Goal: Information Seeking & Learning: Compare options

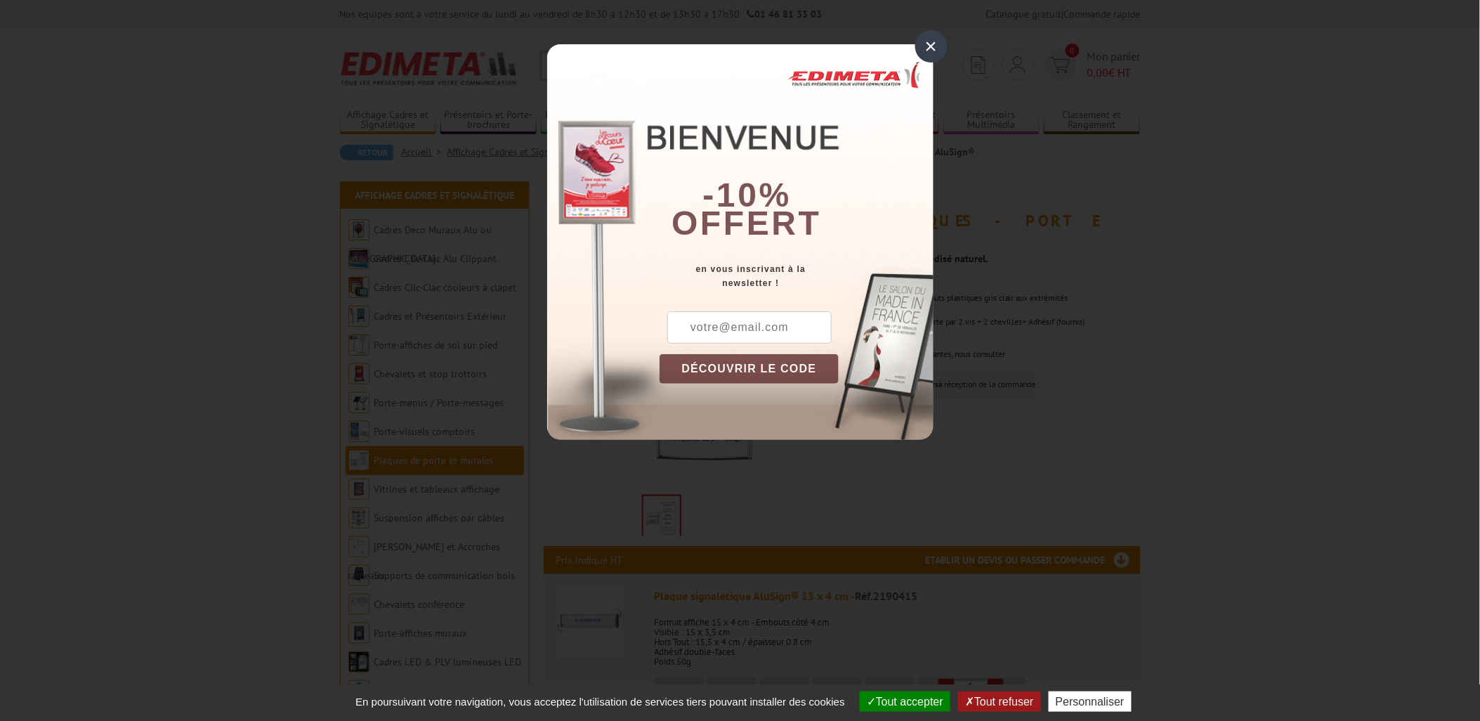
click at [930, 51] on div "×" at bounding box center [931, 46] width 32 height 32
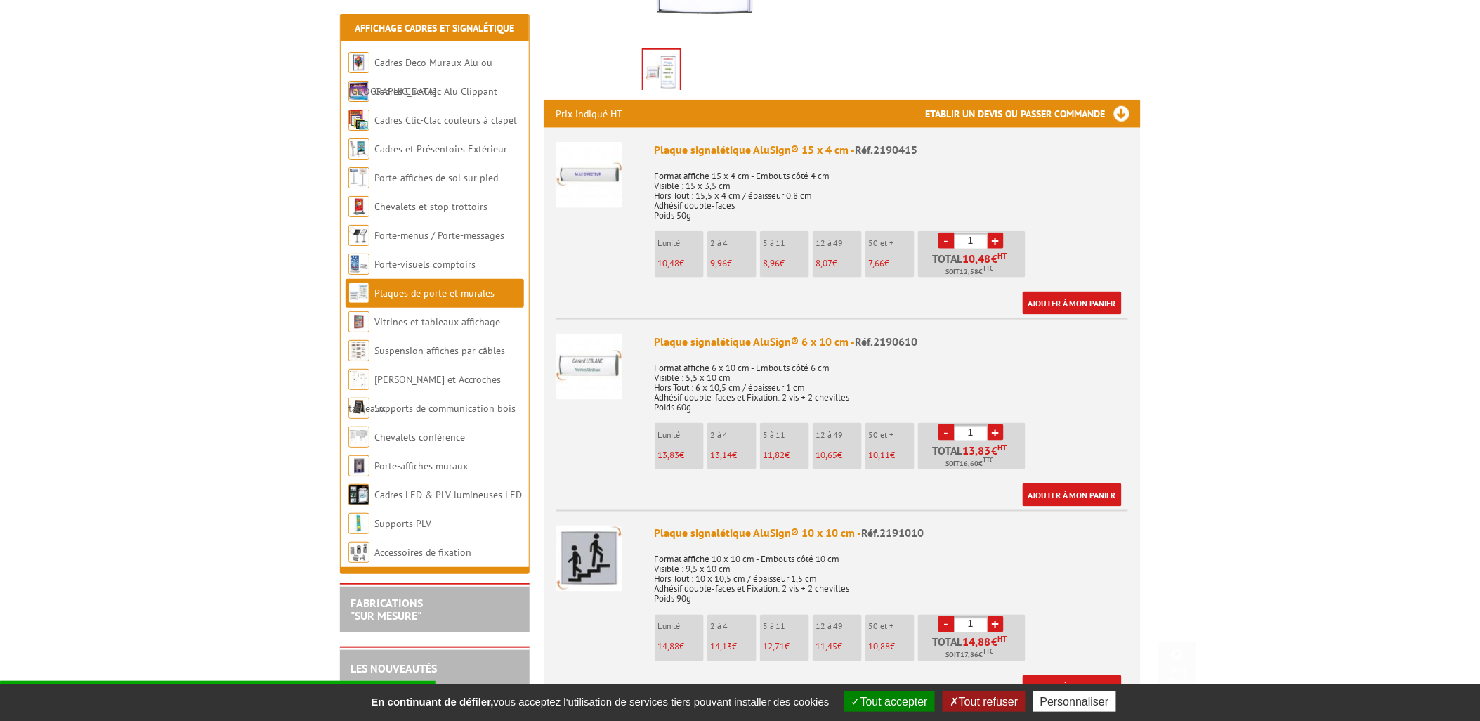
scroll to position [468, 0]
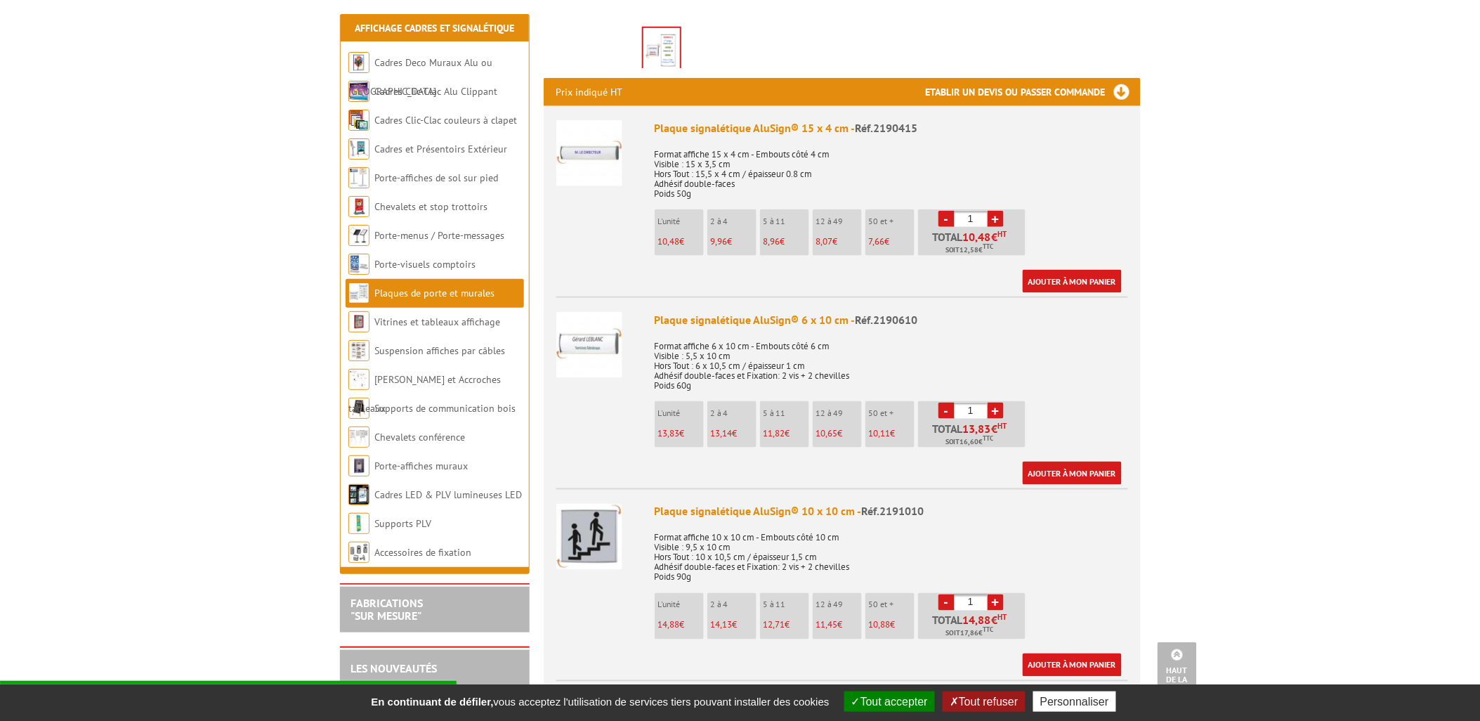
click at [937, 343] on p "Format affiche 6 x 10 cm - Embouts côté 6 cm Visible : 5,5 x 10 cm Hors Tout : …" at bounding box center [890, 360] width 473 height 59
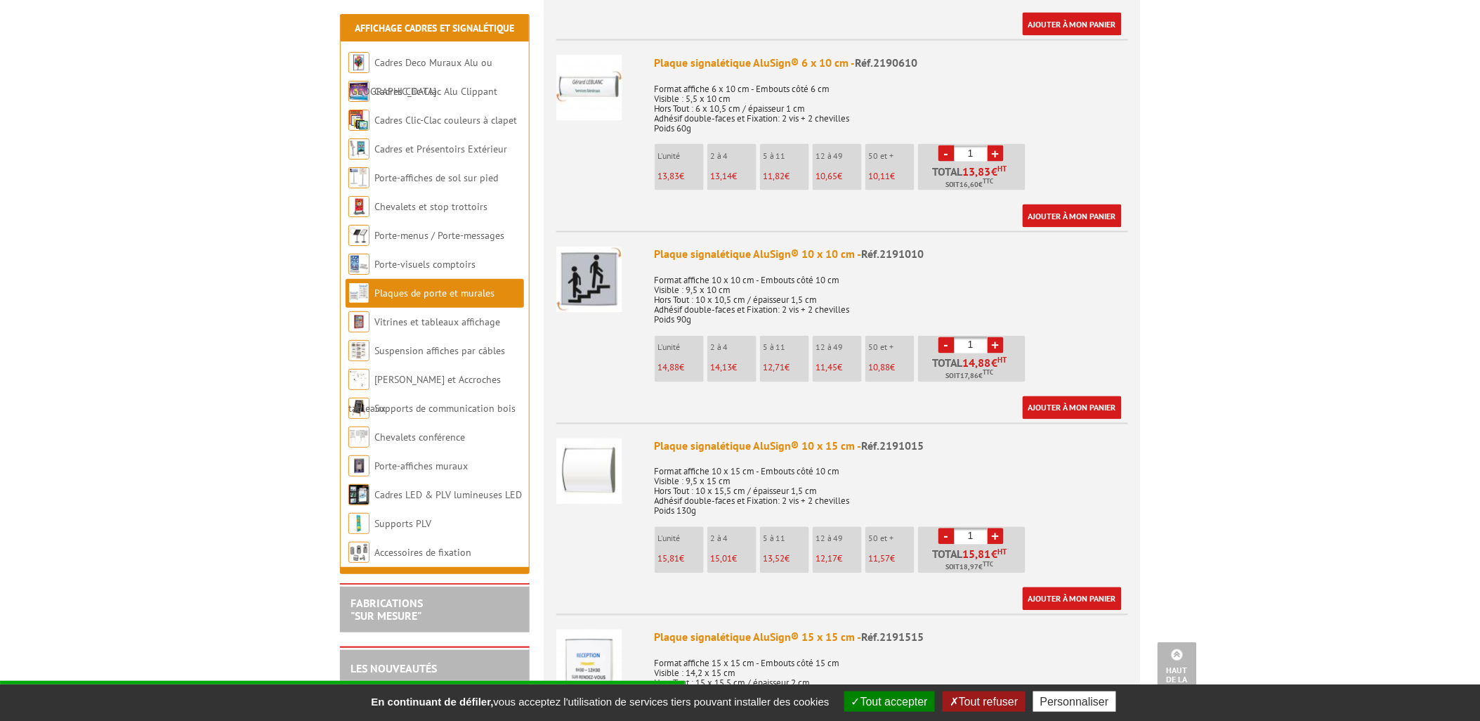
scroll to position [702, 0]
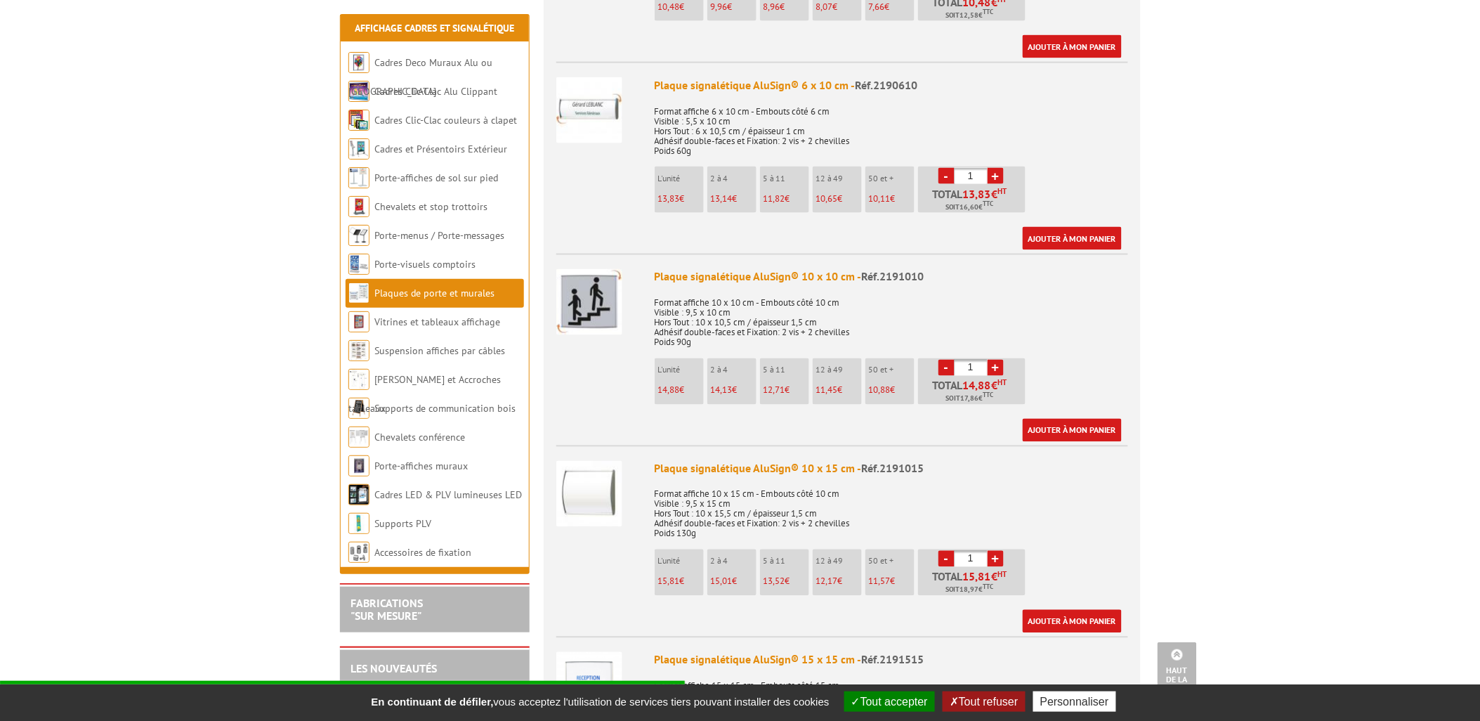
click at [596, 471] on img at bounding box center [589, 494] width 66 height 66
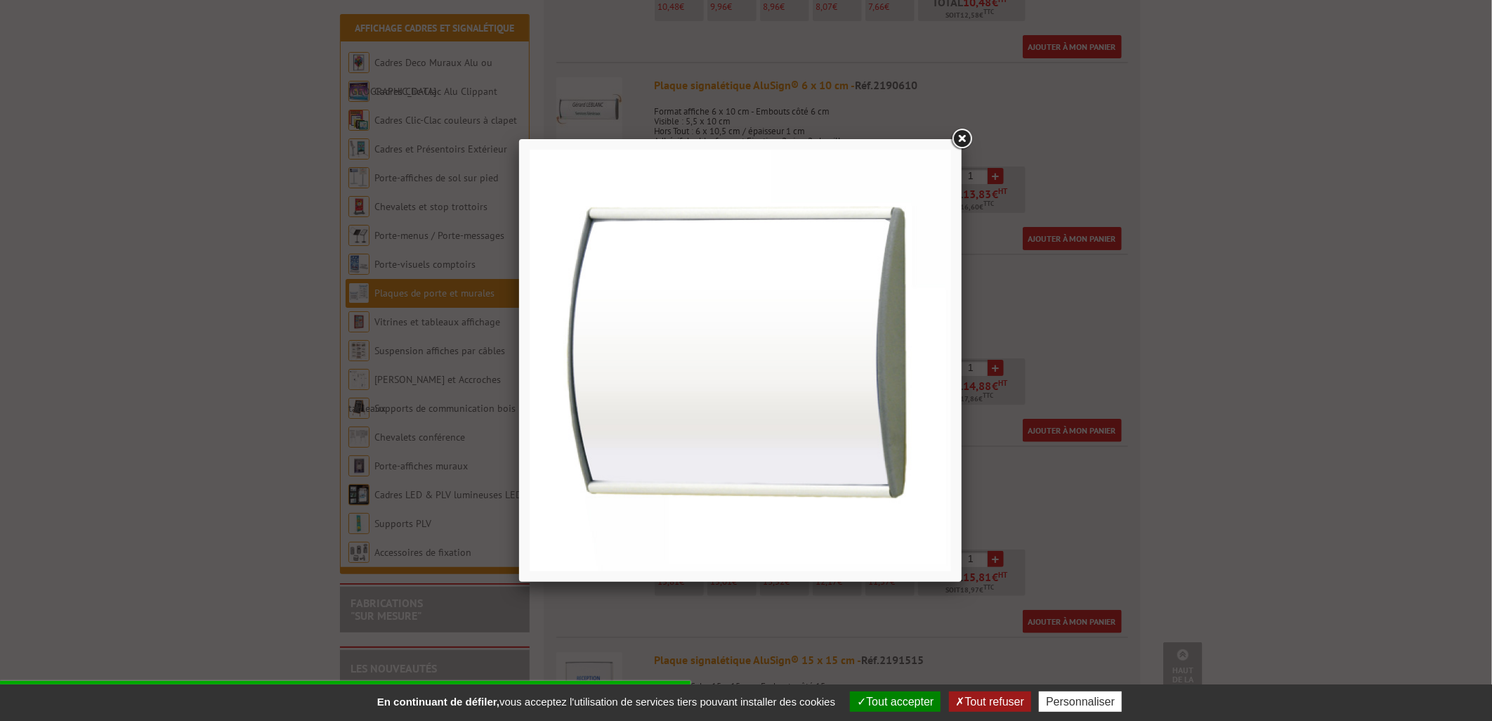
click at [246, 479] on div at bounding box center [746, 360] width 1492 height 721
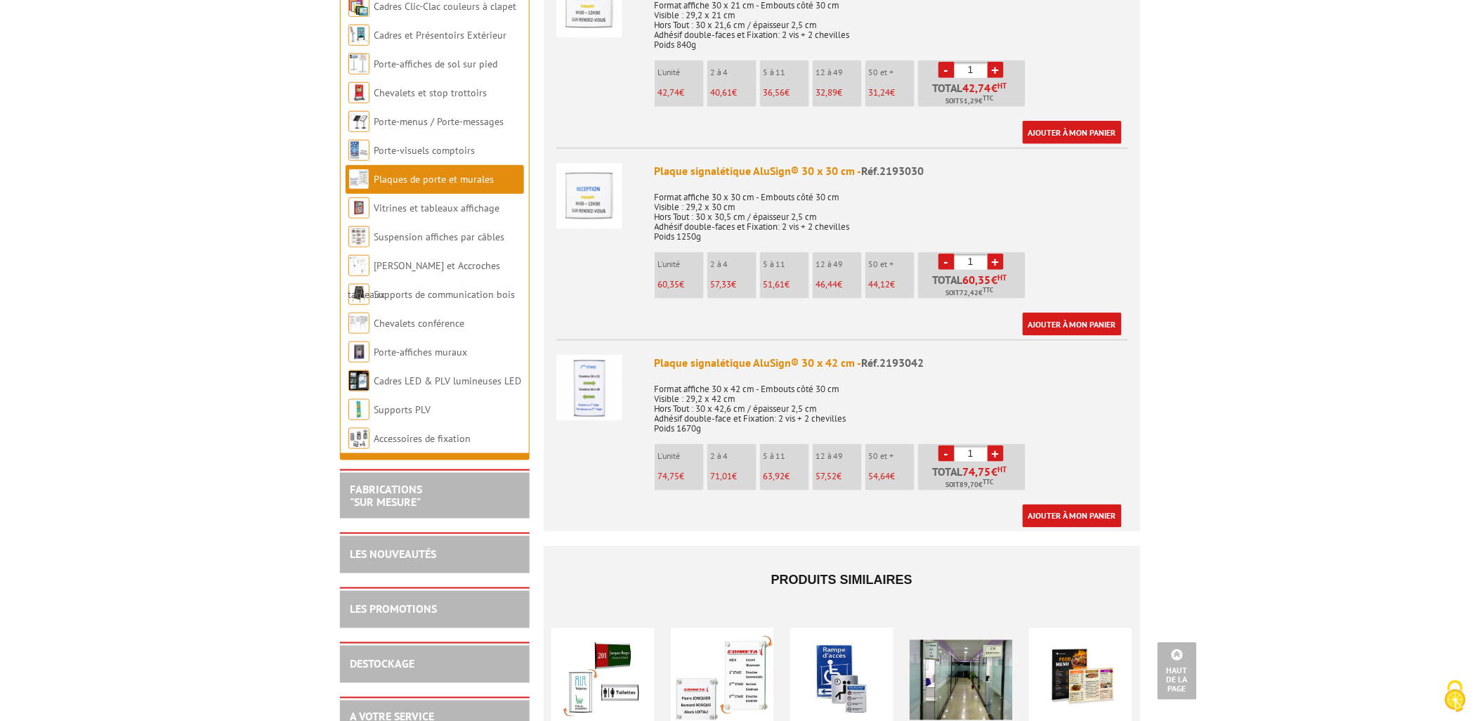
scroll to position [2574, 0]
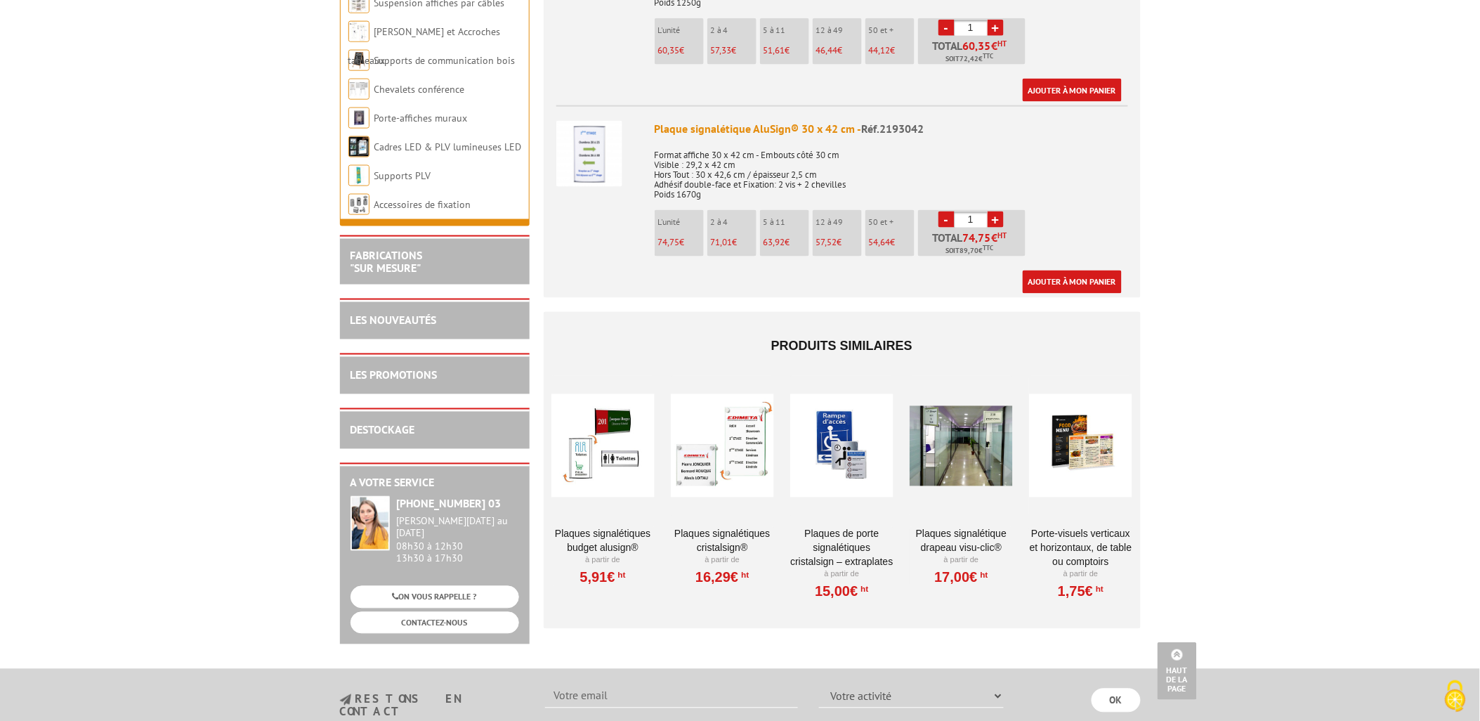
click at [603, 445] on div at bounding box center [602, 446] width 103 height 140
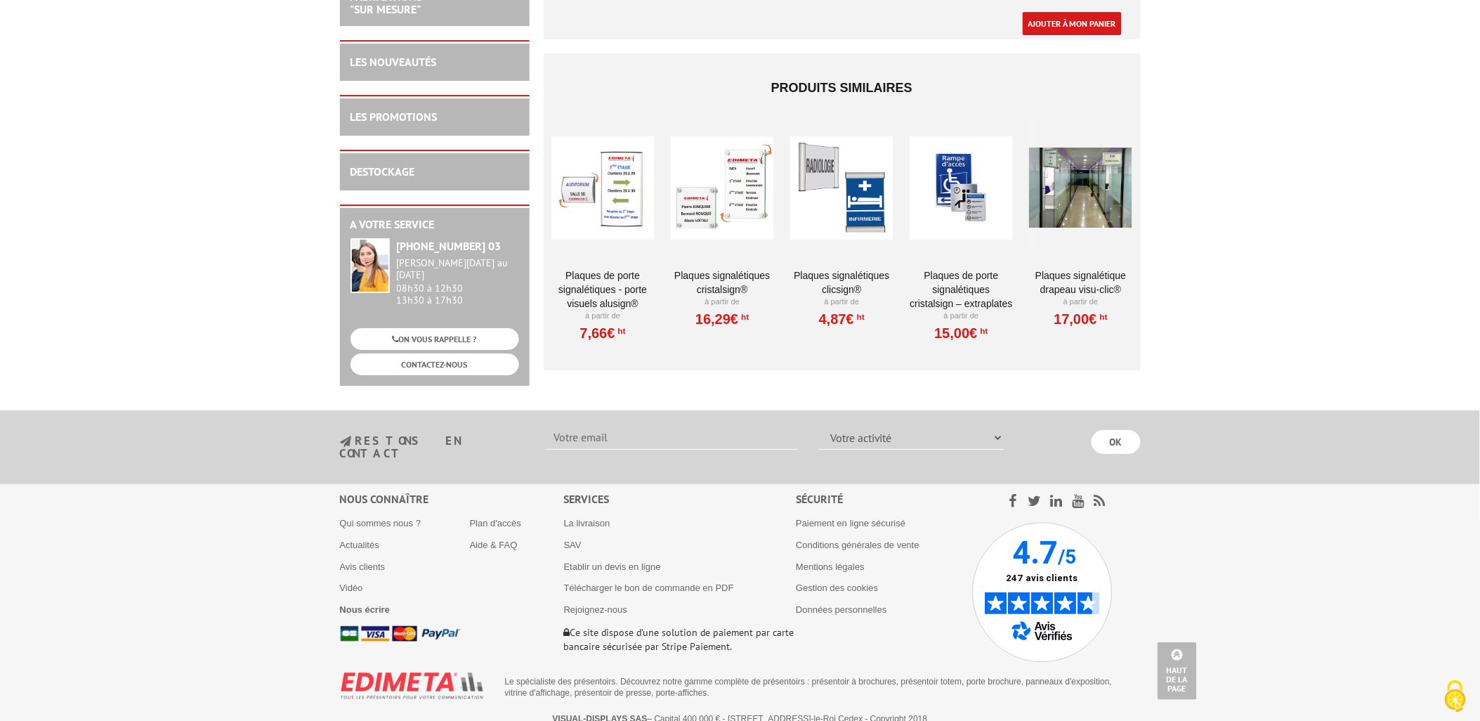
scroll to position [3348, 0]
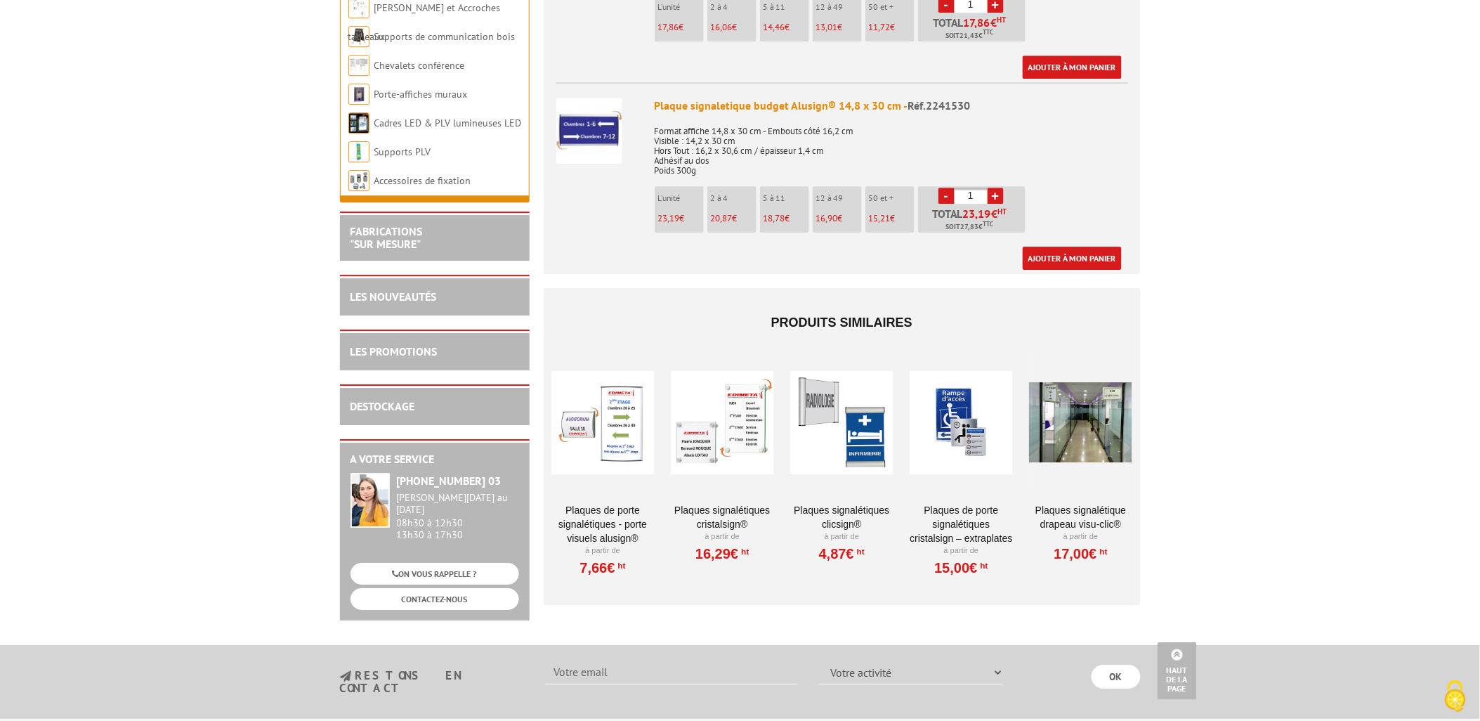
click at [609, 411] on div at bounding box center [602, 422] width 103 height 140
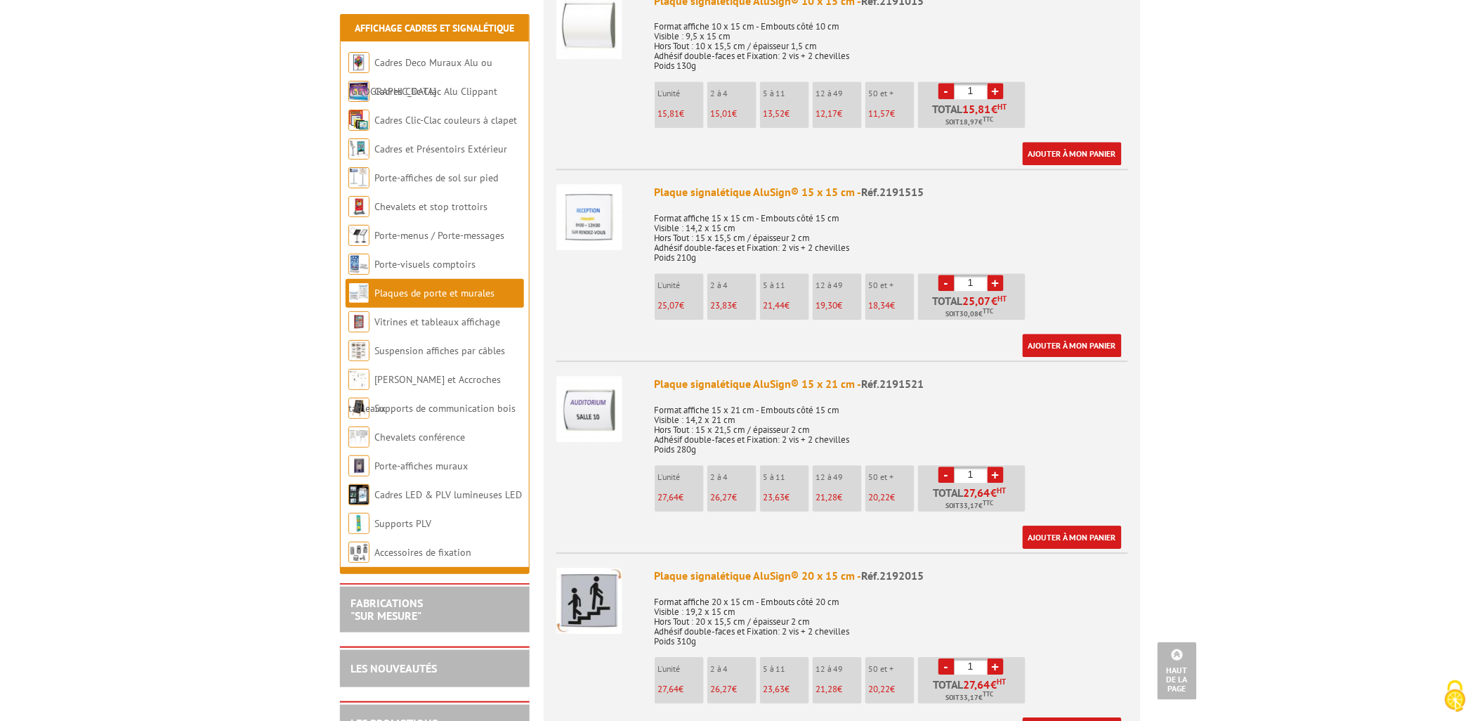
scroll to position [936, 0]
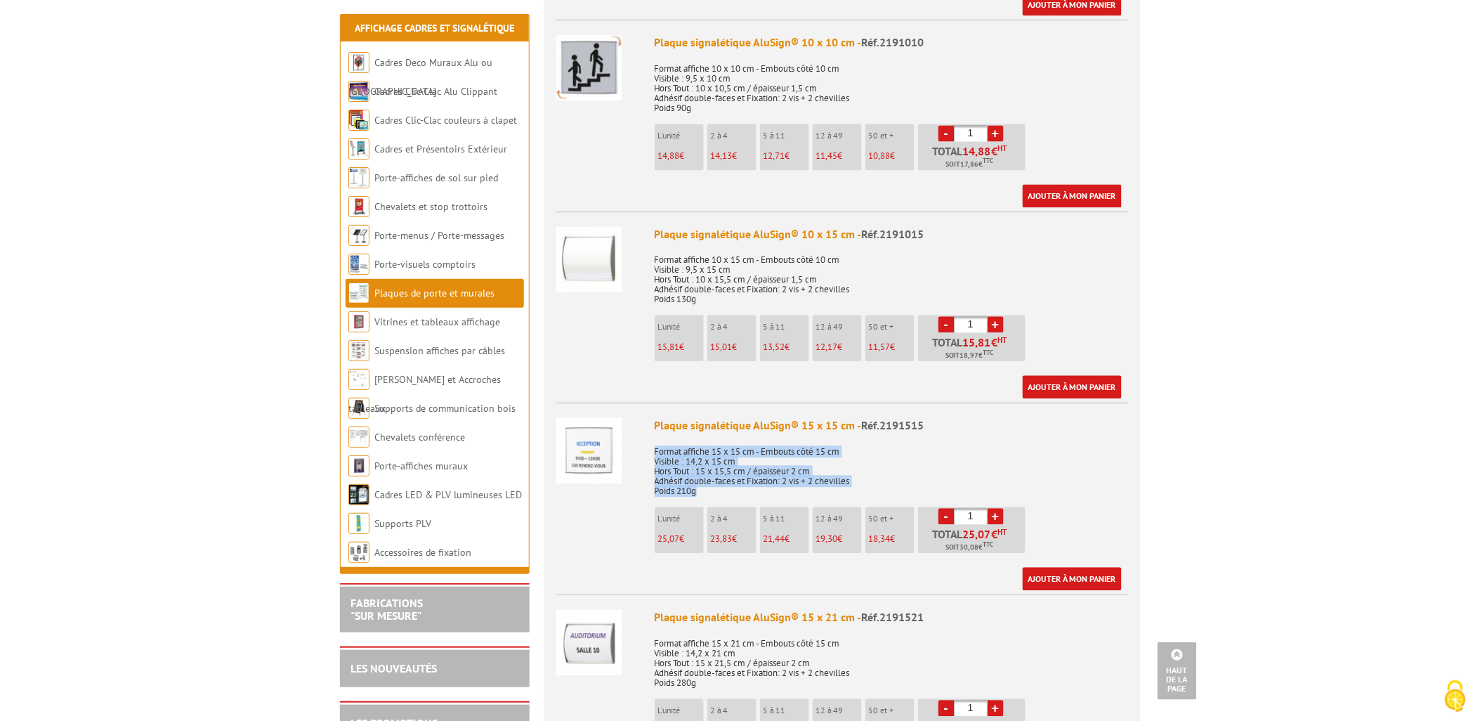
drag, startPoint x: 700, startPoint y: 473, endPoint x: 650, endPoint y: 431, distance: 64.8
click at [650, 431] on li "Plaque signalétique AluSign® 15 x 15 cm - Réf.2191515 Format affiche 15 x 15 cm…" at bounding box center [842, 496] width 572 height 188
copy p "Format affiche 15 x 15 cm - Embouts côté 15 cm Visible : 14,2 x 15 cm Hors Tout…"
drag, startPoint x: 850, startPoint y: 522, endPoint x: 817, endPoint y: 522, distance: 33.7
click at [817, 534] on p "19,30 €" at bounding box center [839, 539] width 46 height 10
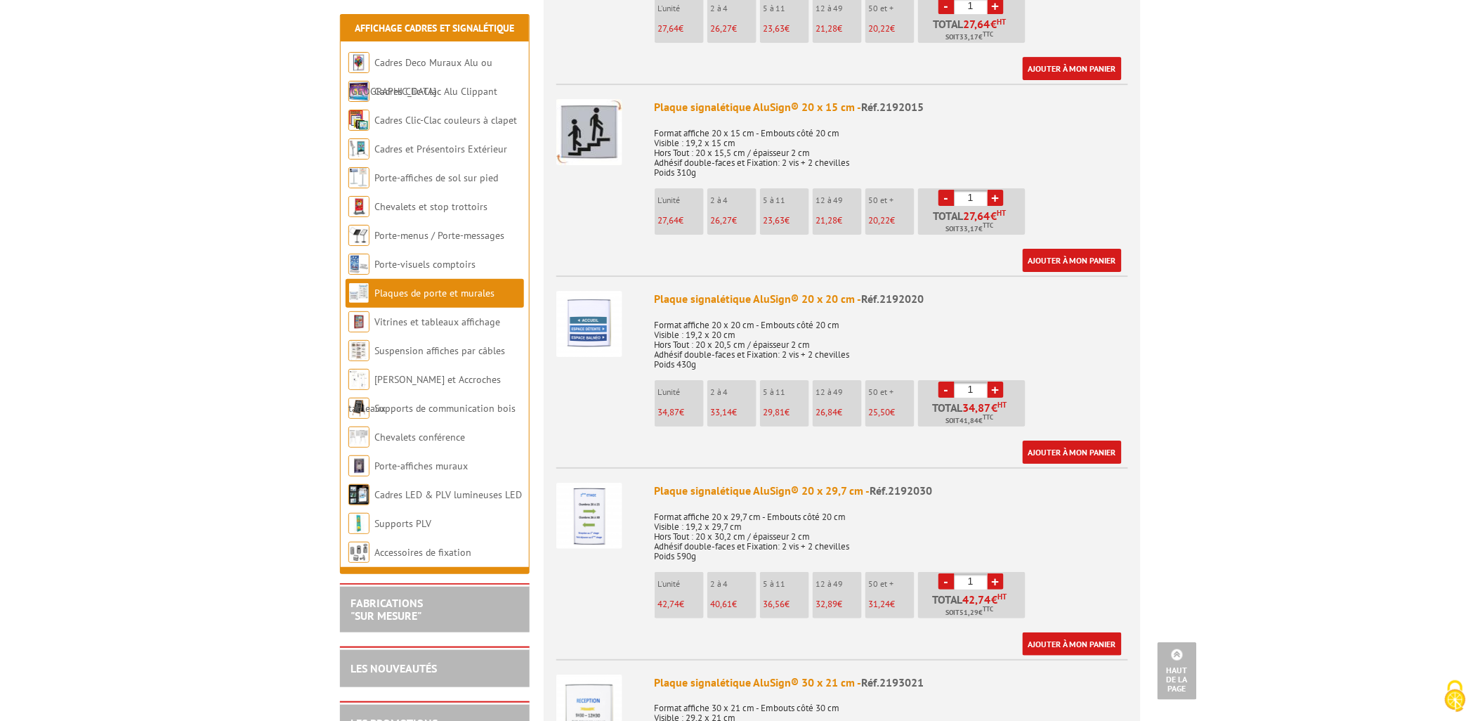
scroll to position [2574, 0]
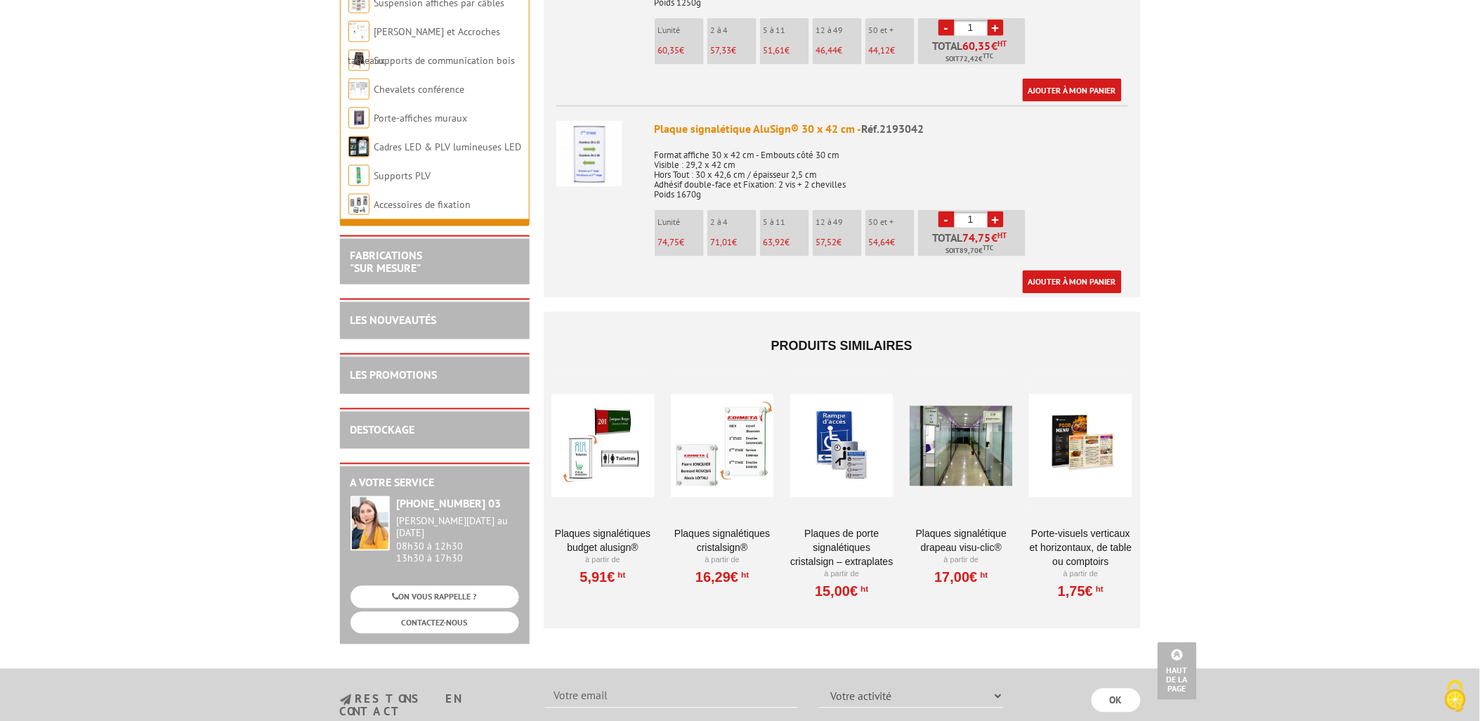
click at [605, 459] on div at bounding box center [602, 446] width 103 height 140
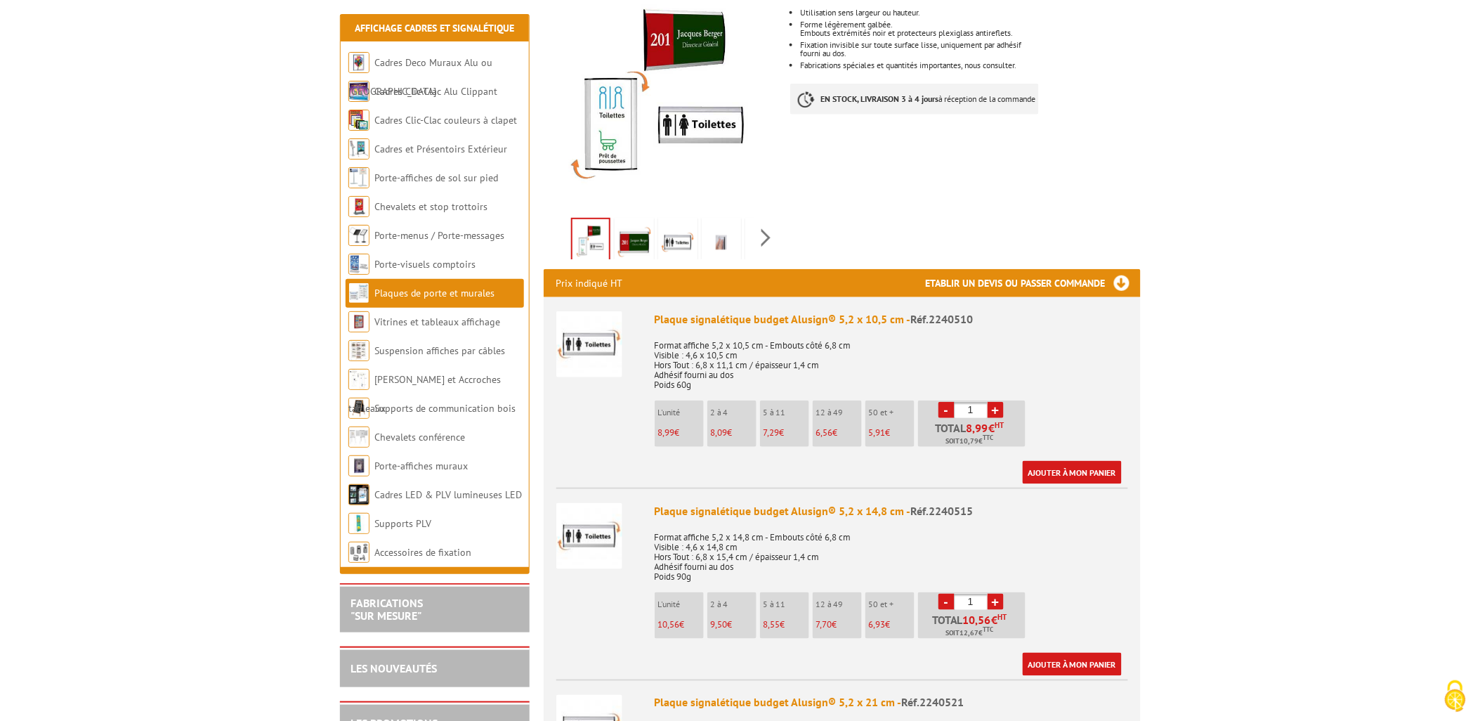
scroll to position [468, 0]
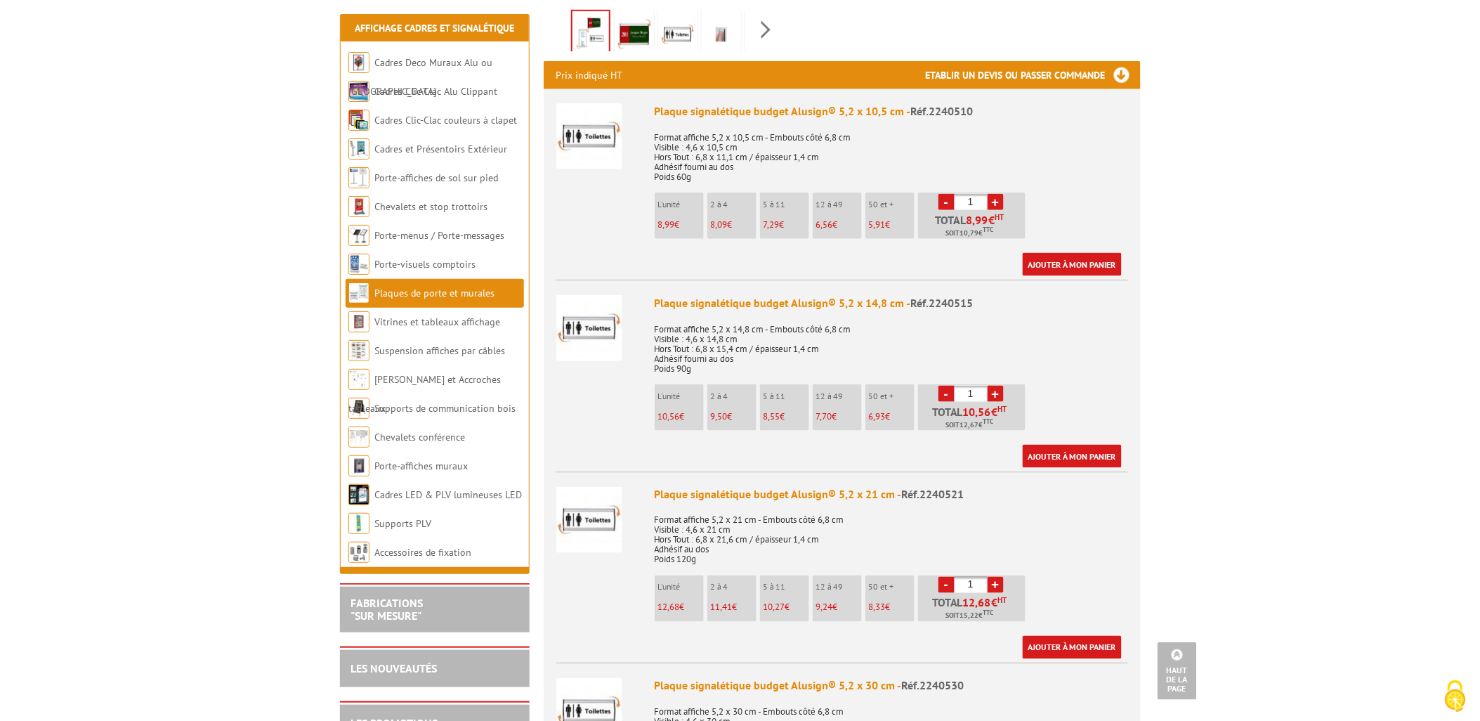
click at [593, 518] on img at bounding box center [589, 520] width 66 height 66
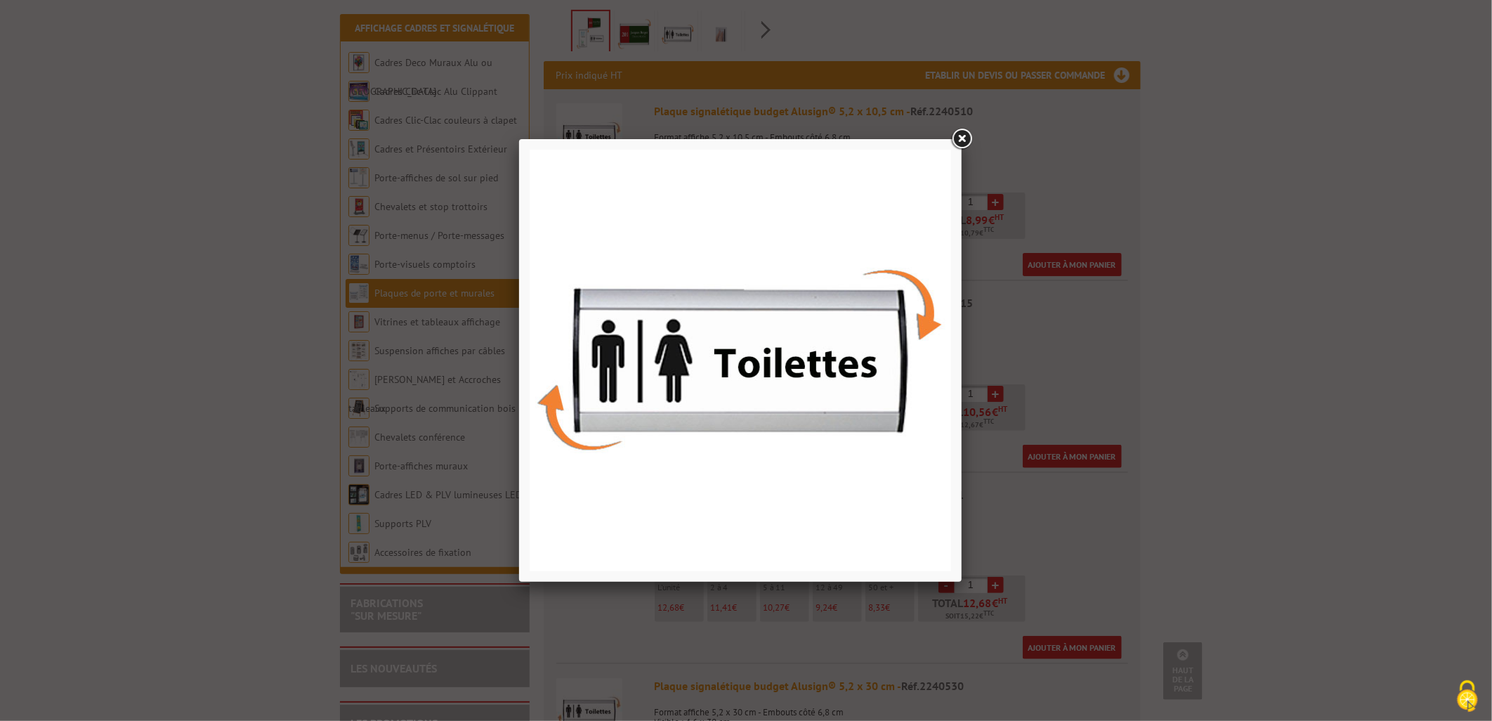
drag, startPoint x: 1371, startPoint y: 456, endPoint x: 1311, endPoint y: 452, distance: 59.8
click at [1371, 456] on div at bounding box center [746, 360] width 1492 height 721
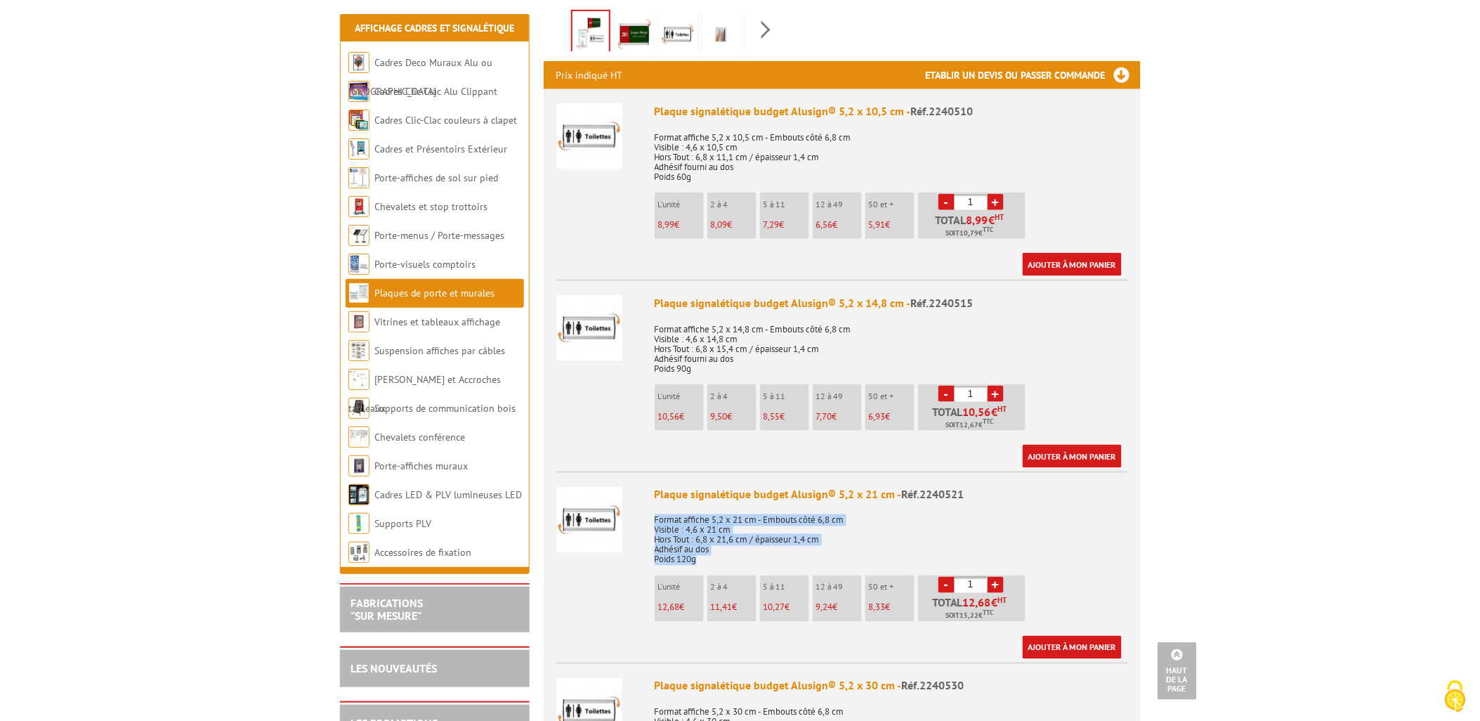
drag, startPoint x: 700, startPoint y: 558, endPoint x: 653, endPoint y: 515, distance: 63.2
click at [653, 515] on li "Plaque signalétique budget Alusign® 5,2 x 21 cm - Réf.2240521 Format affiche 5,…" at bounding box center [842, 565] width 572 height 188
copy p "Format affiche 5,2 x 21 cm - Embouts côté 6,8 cm Visible : 4,6 x 21 cm Hors Tou…"
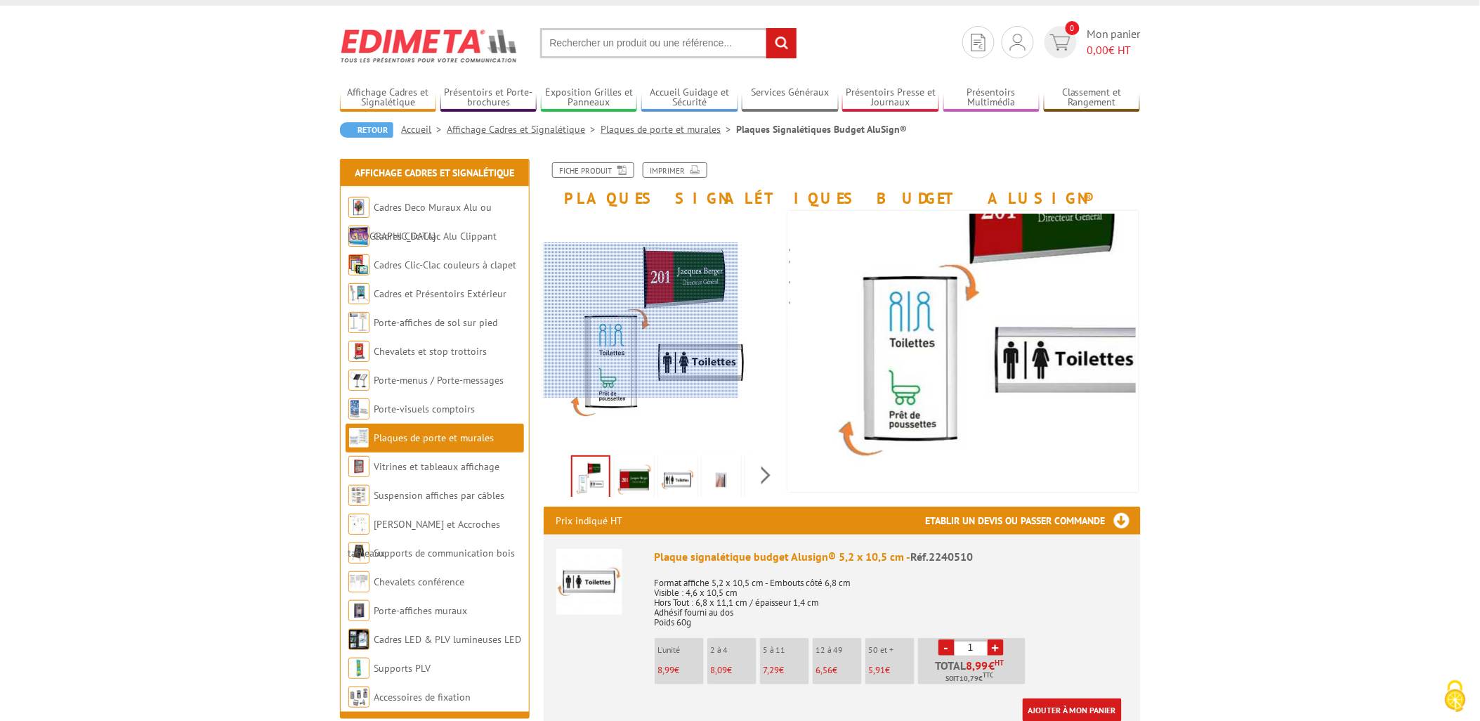
scroll to position [0, 0]
